Goal: Navigation & Orientation: Find specific page/section

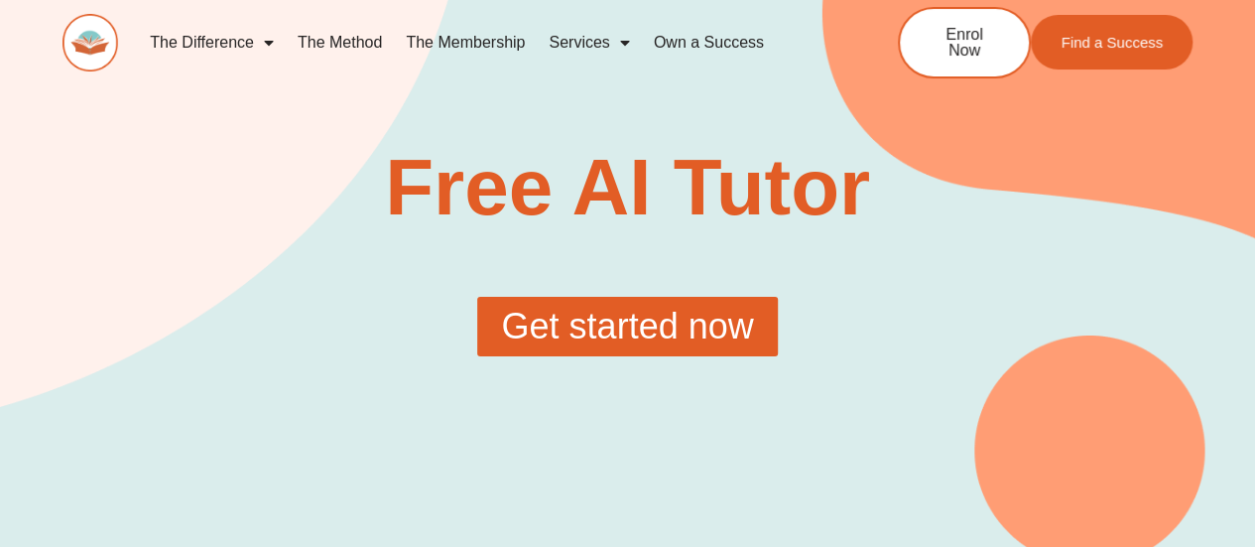
click at [631, 314] on span "Get started now" at bounding box center [627, 327] width 252 height 36
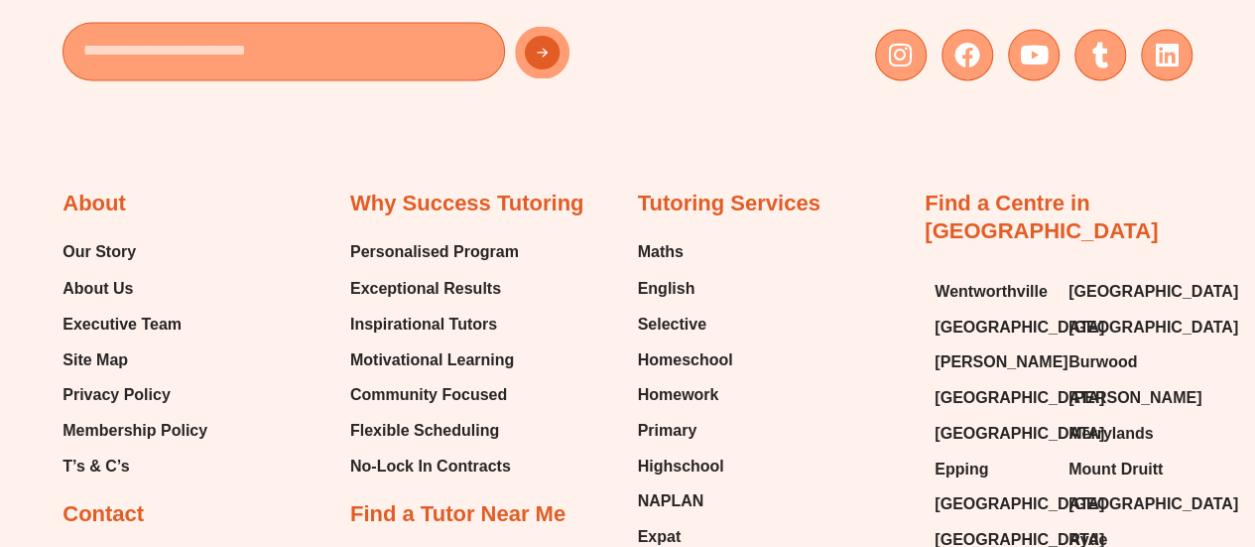
scroll to position [1786, 0]
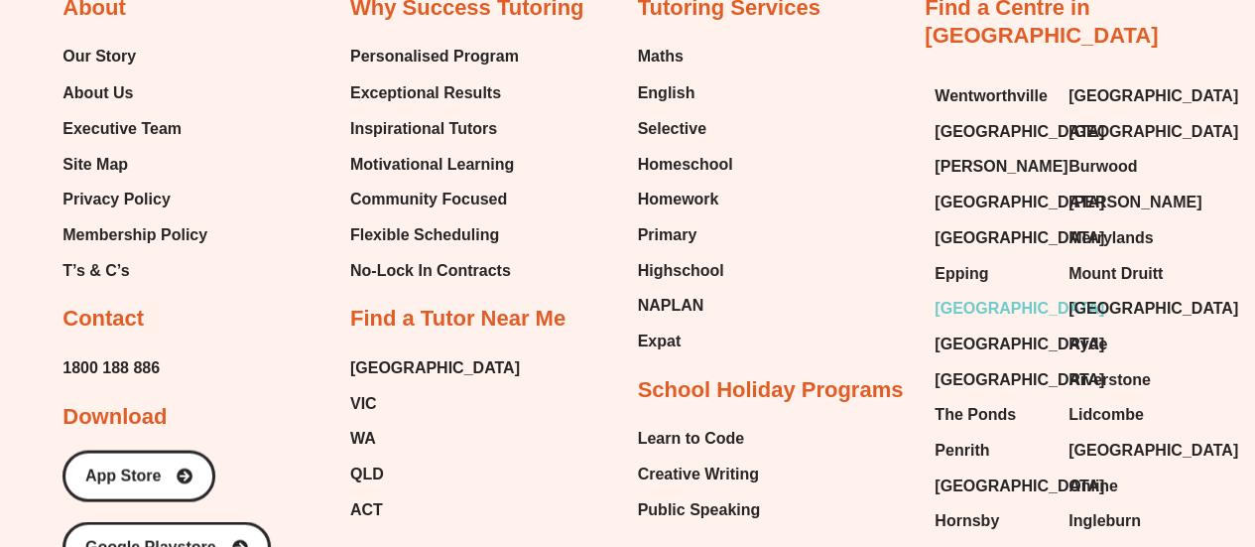
click at [991, 293] on span "[GEOGRAPHIC_DATA]" at bounding box center [1020, 308] width 170 height 30
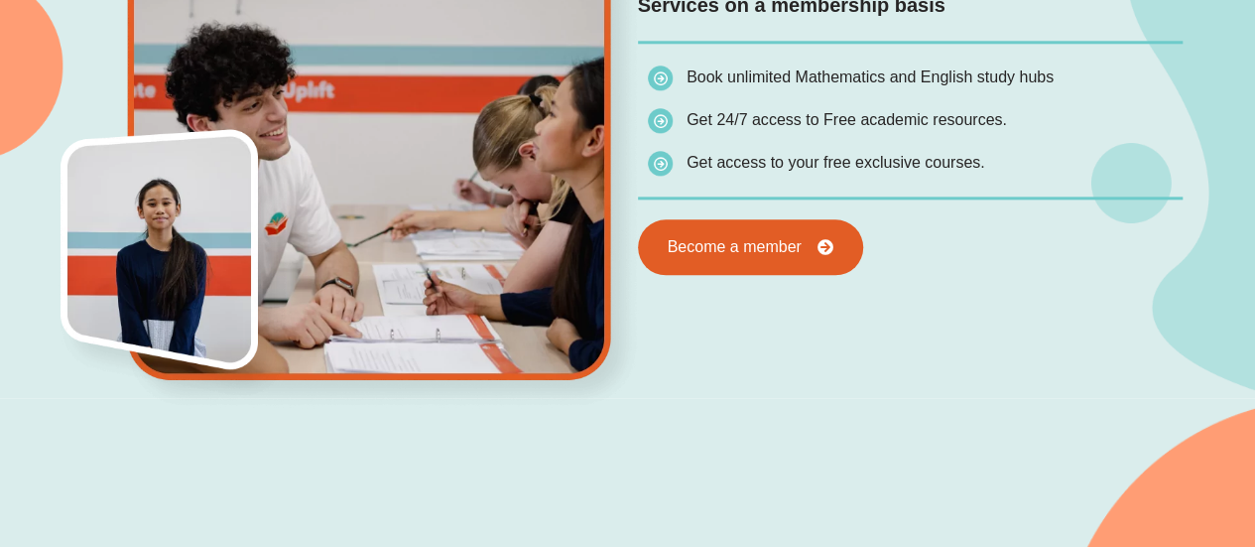
scroll to position [1290, 0]
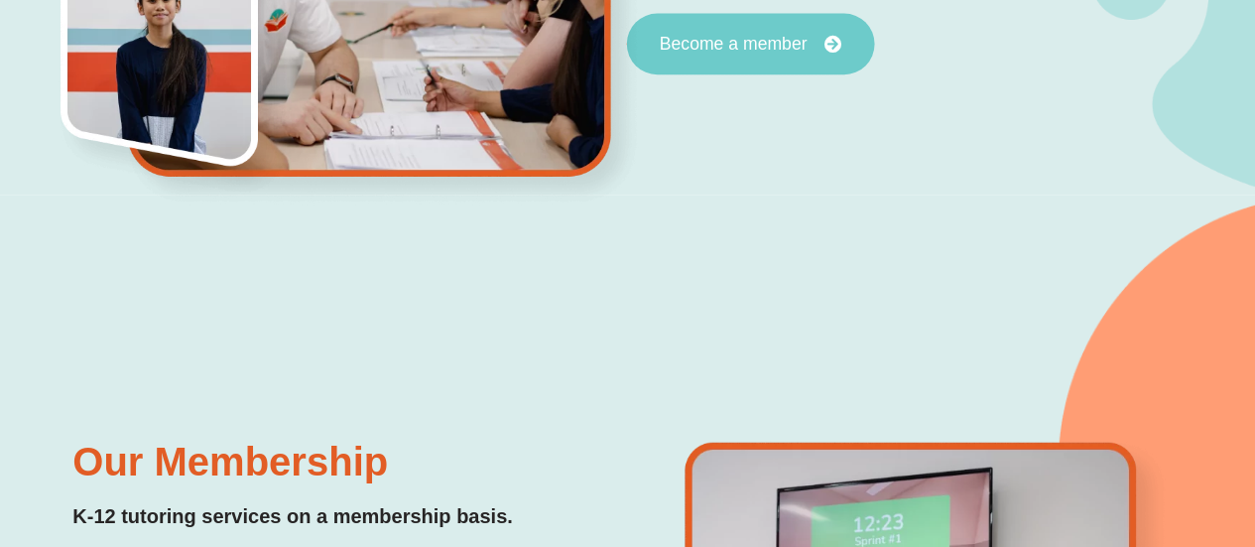
click at [752, 58] on link "Become a member" at bounding box center [750, 44] width 248 height 62
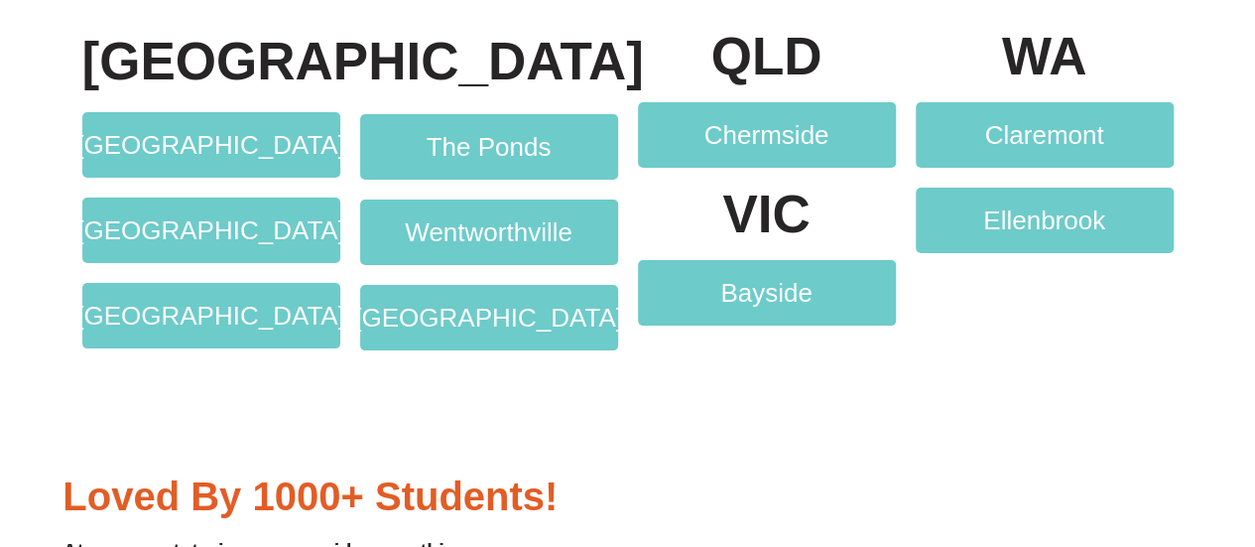
scroll to position [3770, 0]
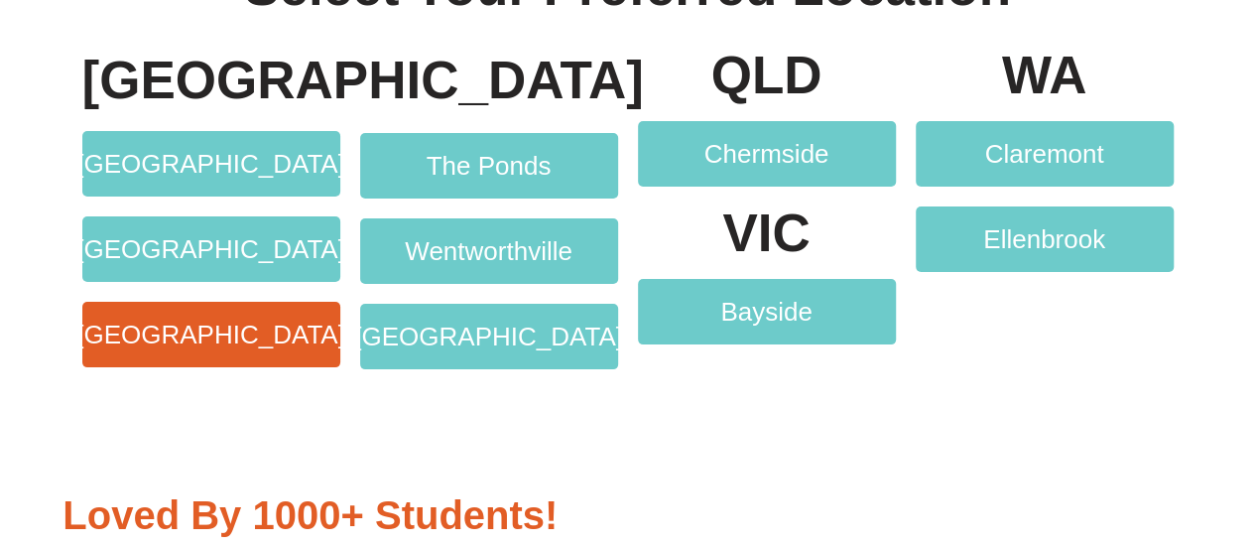
click at [223, 331] on span "[GEOGRAPHIC_DATA]" at bounding box center [210, 334] width 269 height 26
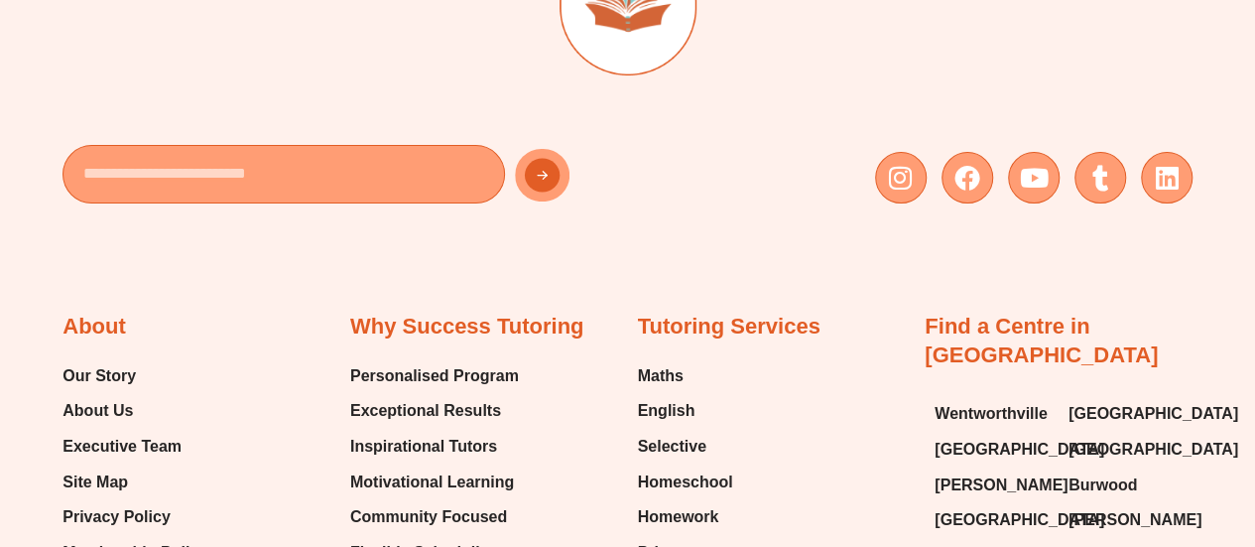
scroll to position [11502, 0]
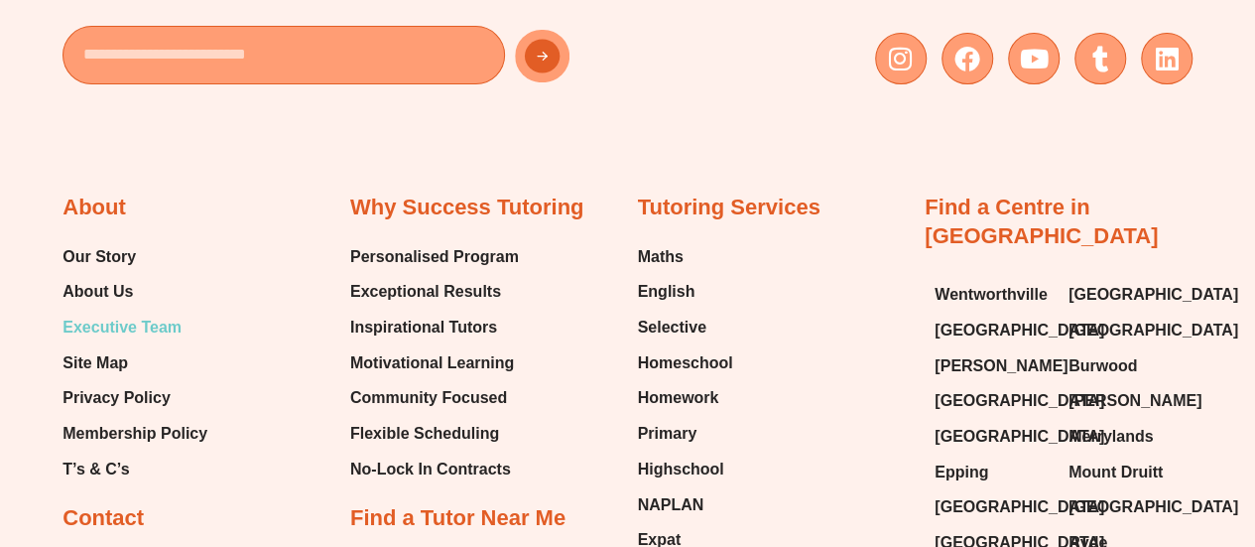
click at [89, 313] on span "Executive Team" at bounding box center [122, 328] width 119 height 30
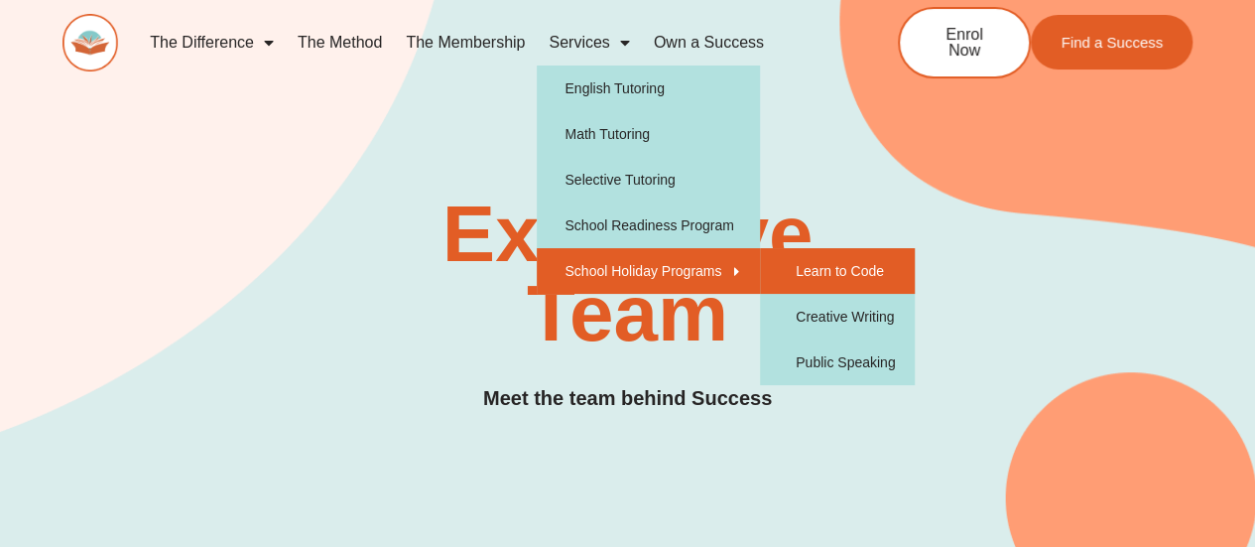
click at [833, 263] on link "Learn to Code" at bounding box center [837, 271] width 155 height 46
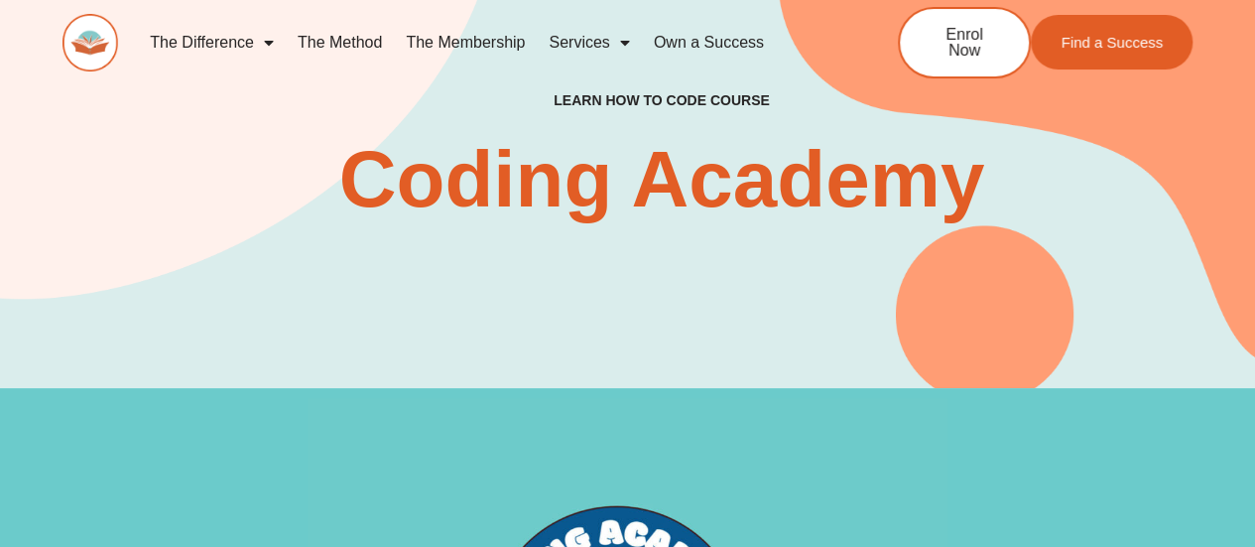
click at [746, 45] on link "Own a Success" at bounding box center [709, 43] width 134 height 46
